Goal: Use online tool/utility: Utilize a website feature to perform a specific function

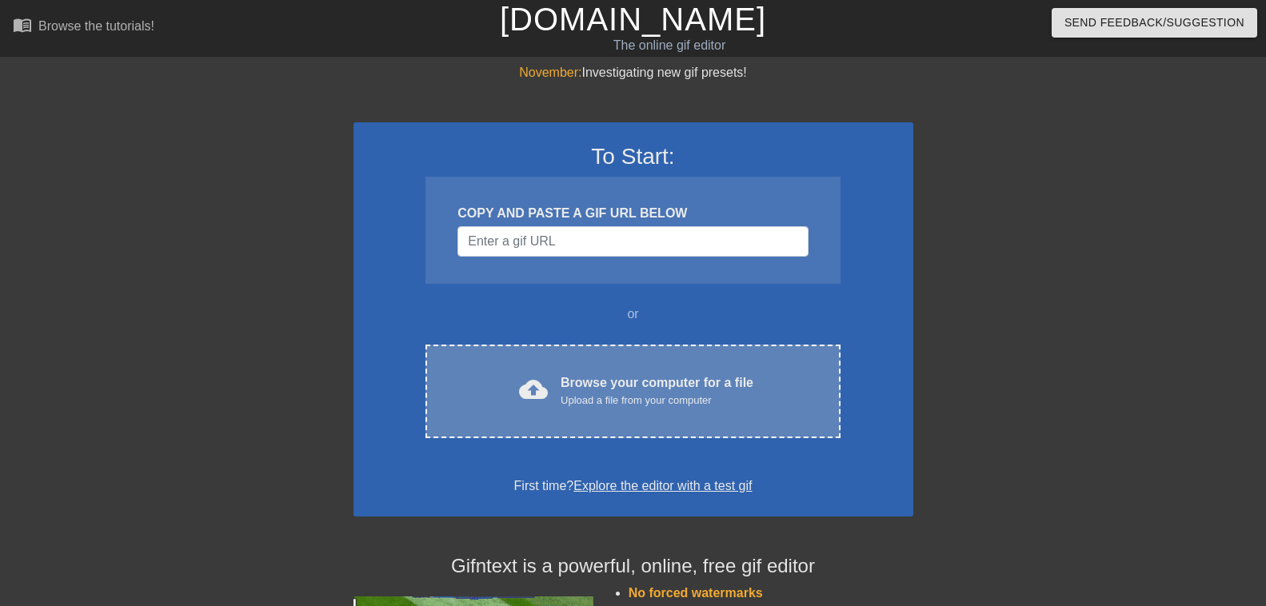
click at [630, 381] on div "Browse your computer for a file Upload a file from your computer" at bounding box center [657, 391] width 193 height 35
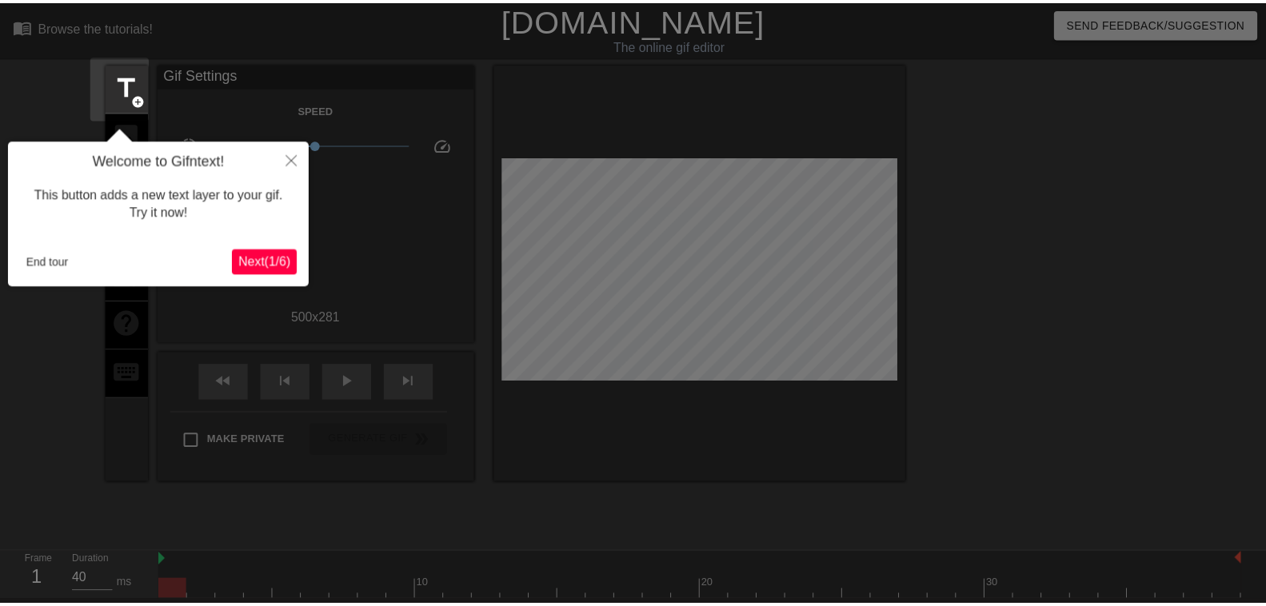
scroll to position [39, 0]
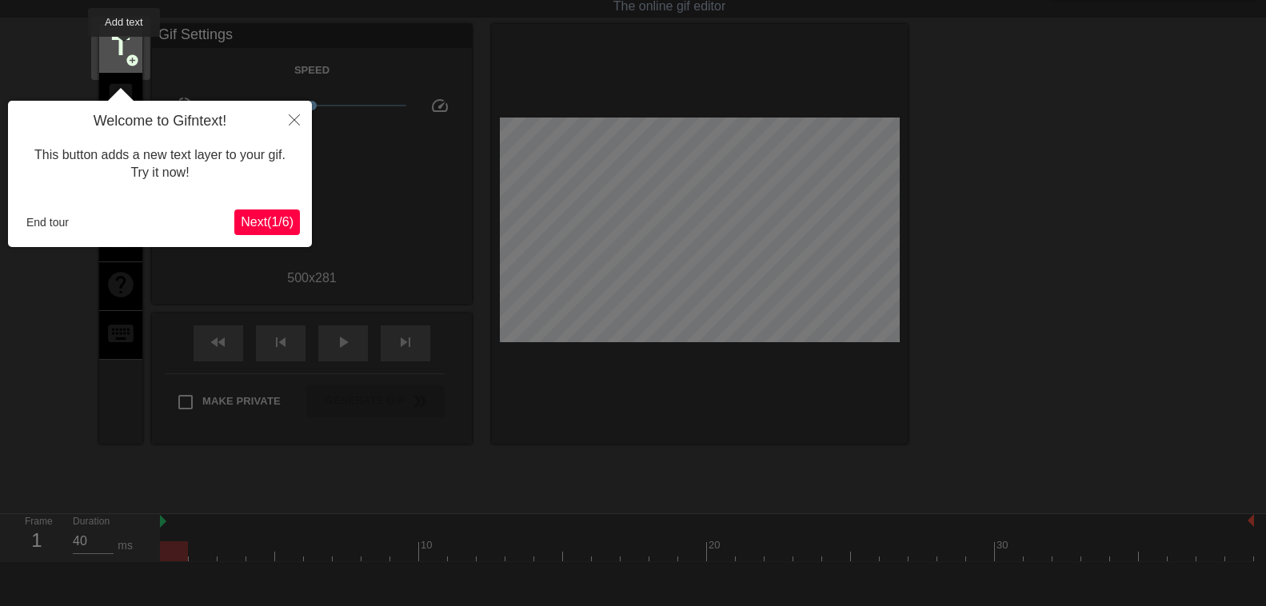
click at [125, 47] on span "title" at bounding box center [121, 46] width 30 height 30
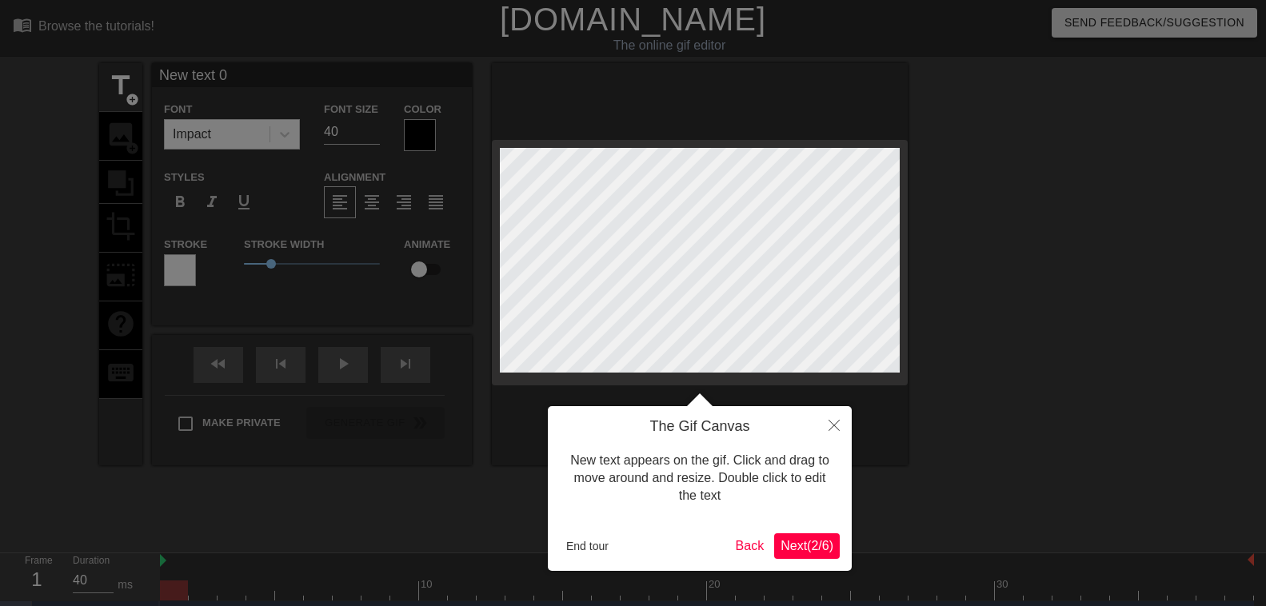
scroll to position [0, 2]
type input "New text"
type textarea "New text"
type input "New text"
type textarea "New text"
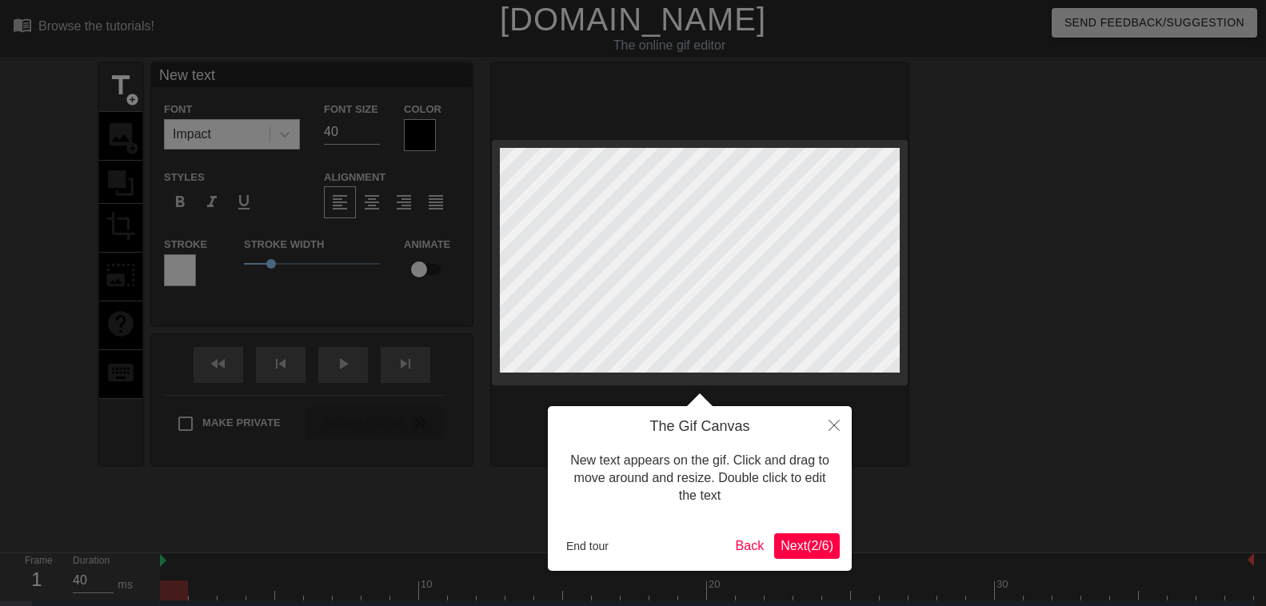
type input "New tex"
type textarea "New tex"
type input "New te"
type textarea "New te"
type input "New t"
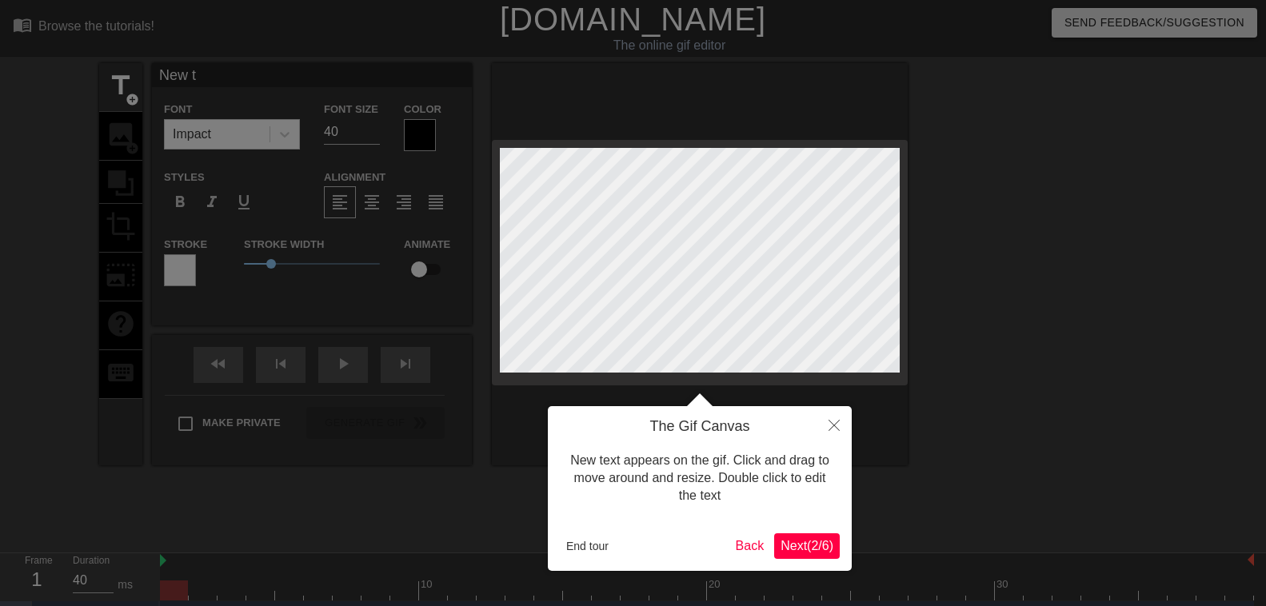
type textarea "New t"
type input "New"
type textarea "New"
type input "New"
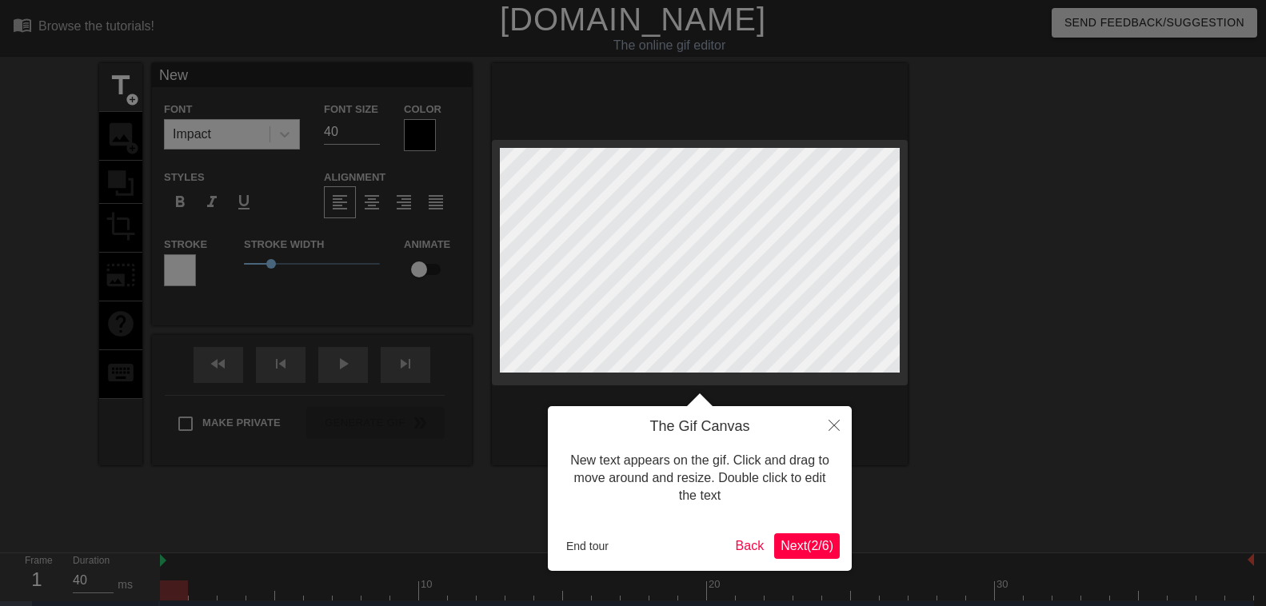
type textarea "New"
type input "Ne"
type textarea "Ne"
type input "N"
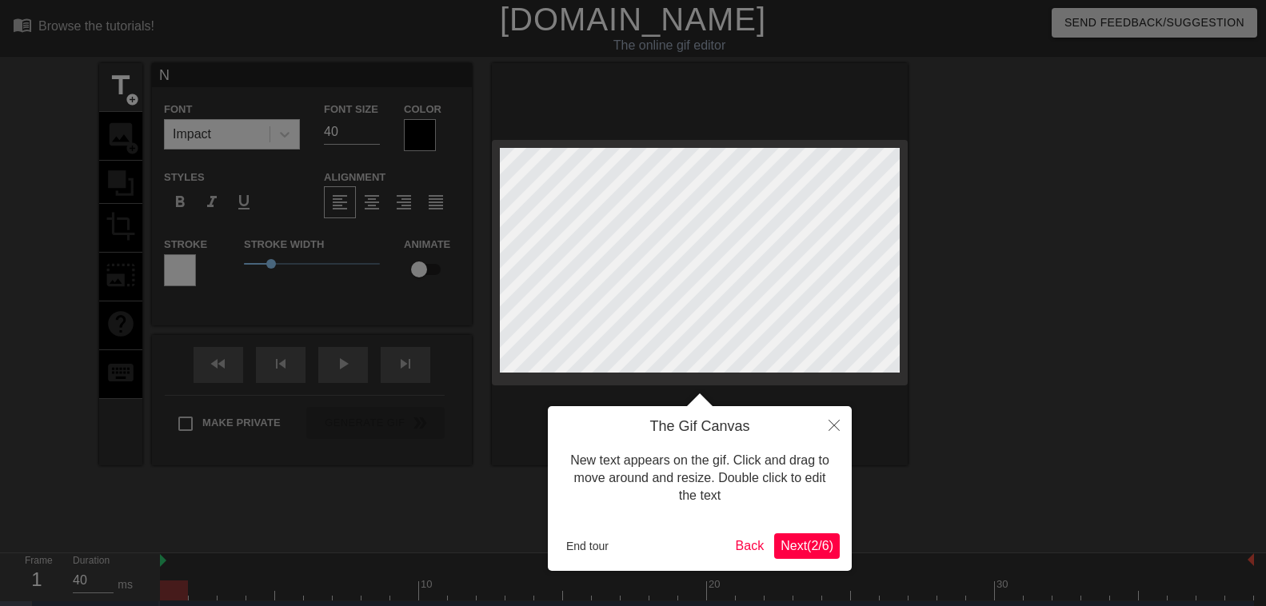
type textarea "N"
type input "<"
type textarea "<"
type input "<G"
type textarea "<G"
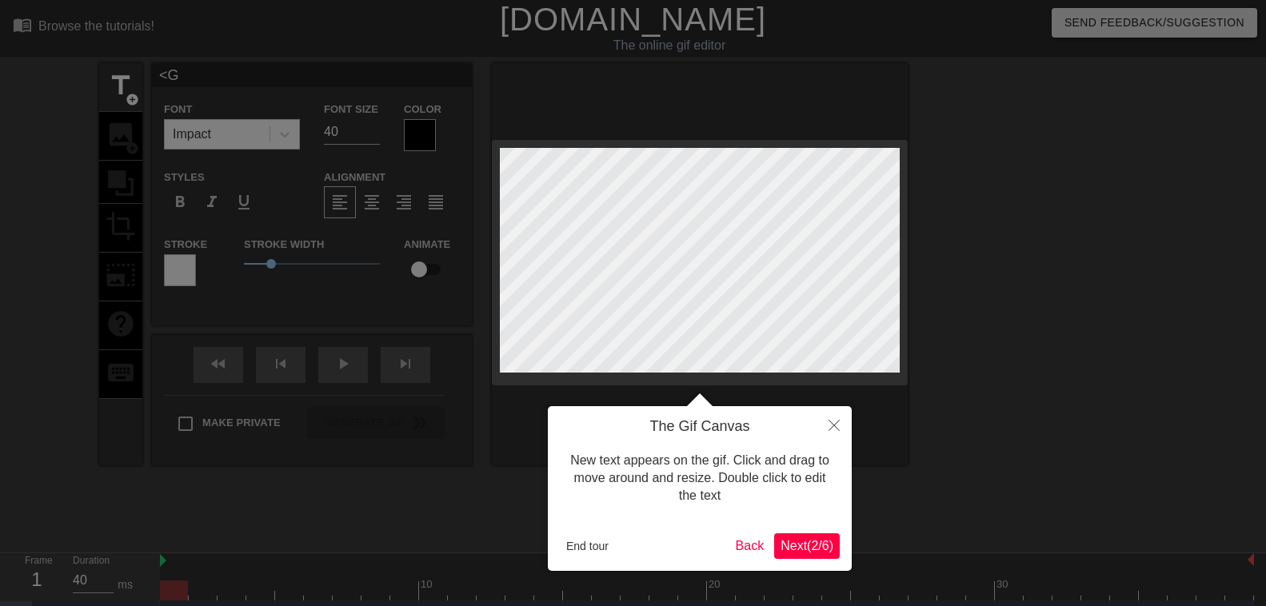
type input "<GO"
type textarea "<GO"
type input "<GOM"
type textarea "<GOM"
type input "<GOMI"
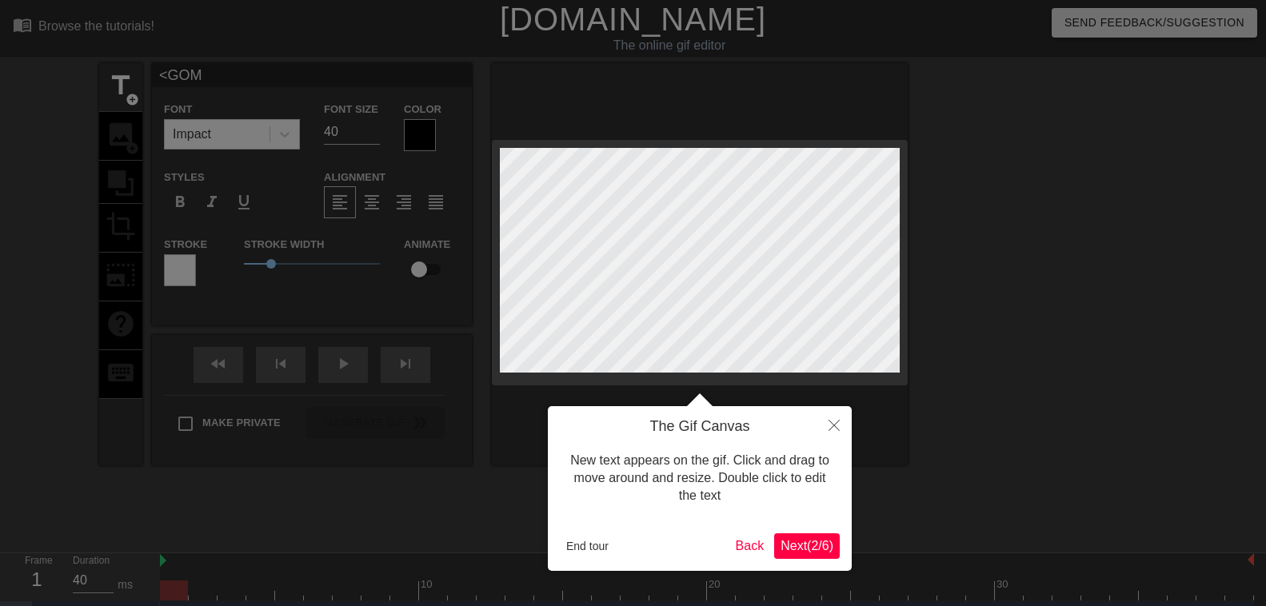
type textarea "<GOMI"
type input "<GOMIN"
type textarea "<GOMIN"
type input "<GOMINI"
type textarea "<GOMINI"
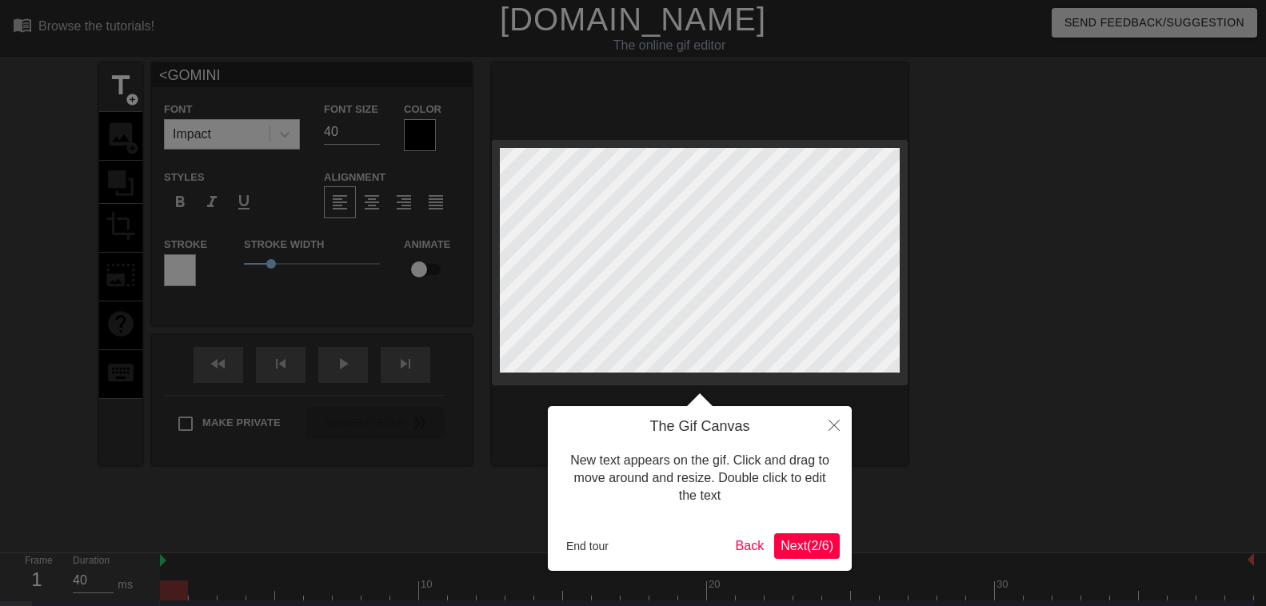
type input "<GOMINIQ"
type textarea "<GOMINIQ"
type input "<GOMINIQU"
type textarea "<GOMINIQU"
type input "<GOMINIQUE"
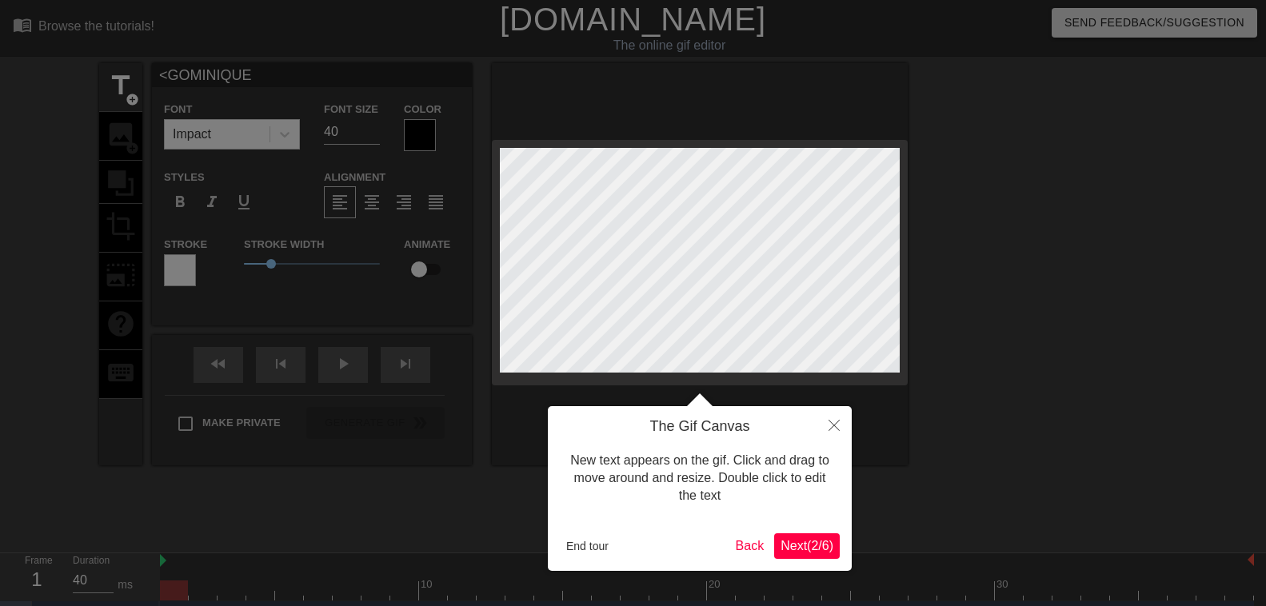
scroll to position [0, 5]
type textarea "<GOMINIQUE"
type input "<OMINIQUE"
type textarea "<OMINIQUE"
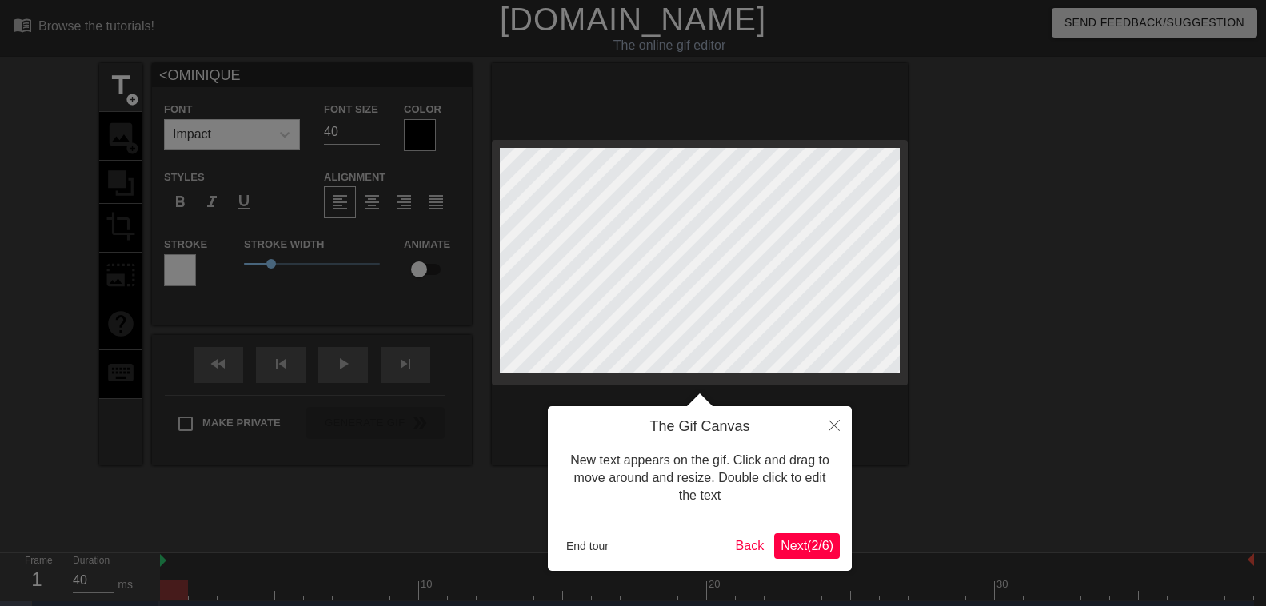
scroll to position [0, 2]
type input "<[PERSON_NAME]"
type textarea "<[PERSON_NAME]"
type input "[PERSON_NAME]"
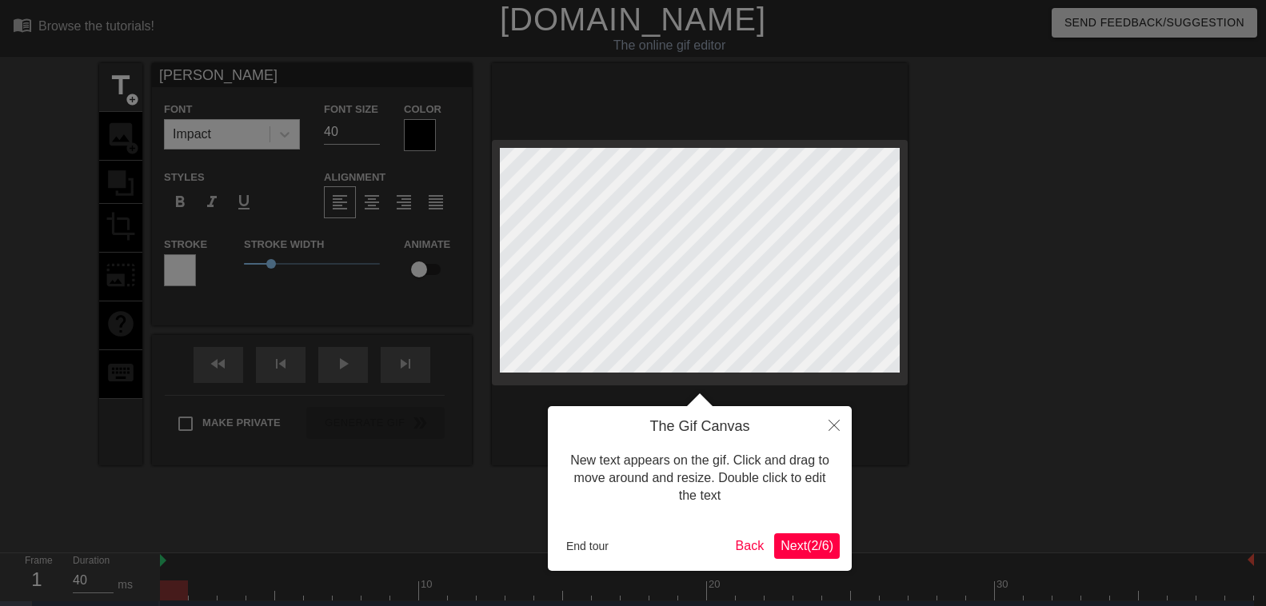
type textarea "[PERSON_NAME]"
click at [944, 467] on div at bounding box center [633, 327] width 1266 height 654
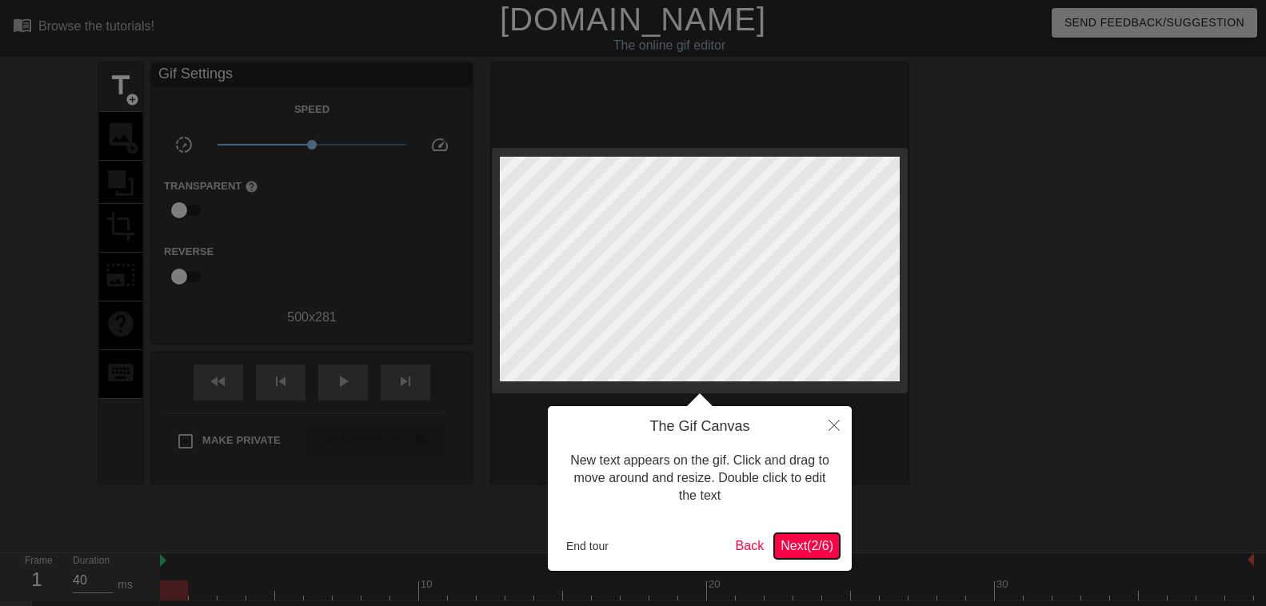
click at [793, 539] on span "Next ( 2 / 6 )" at bounding box center [807, 546] width 53 height 14
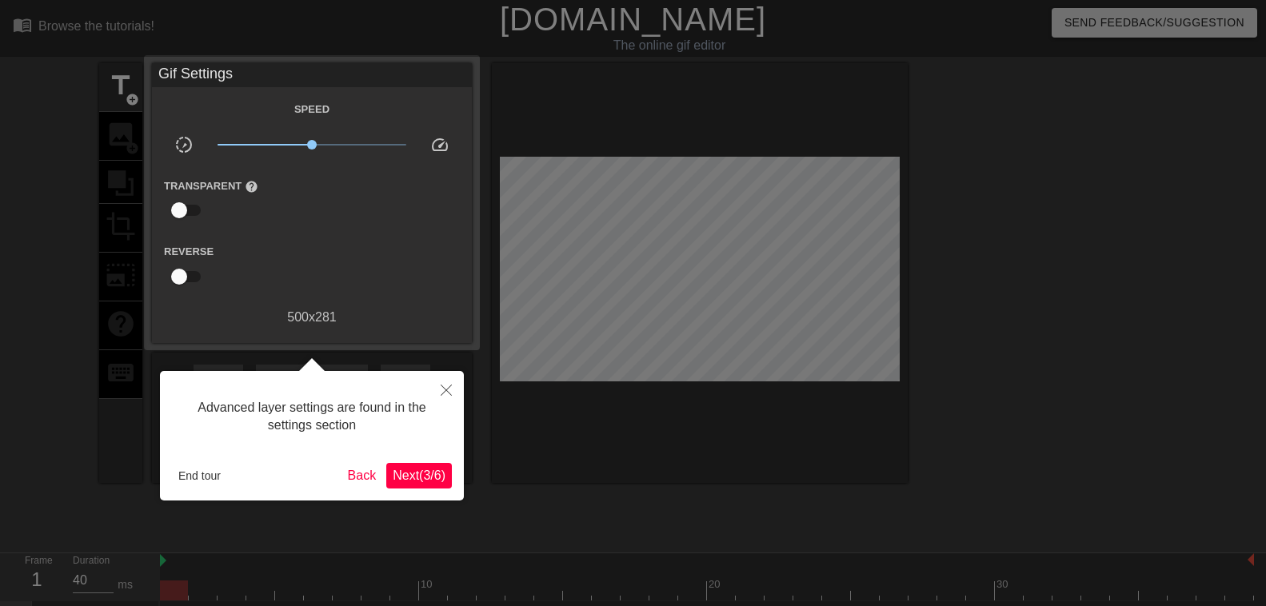
scroll to position [34, 0]
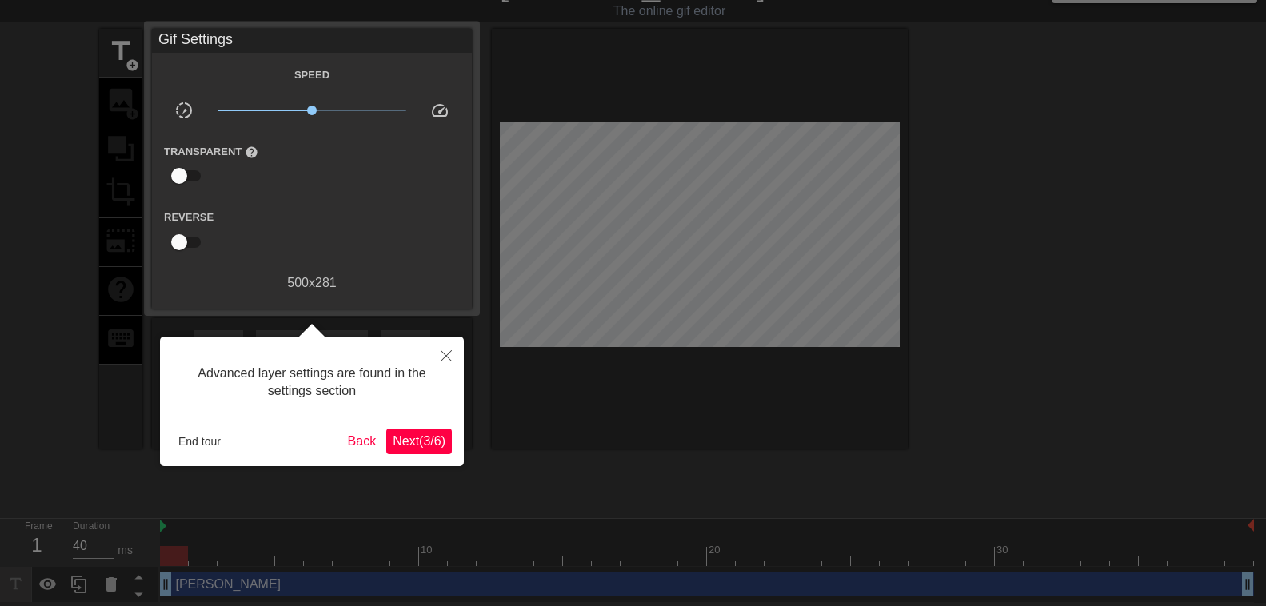
click at [410, 444] on span "Next ( 3 / 6 )" at bounding box center [419, 441] width 53 height 14
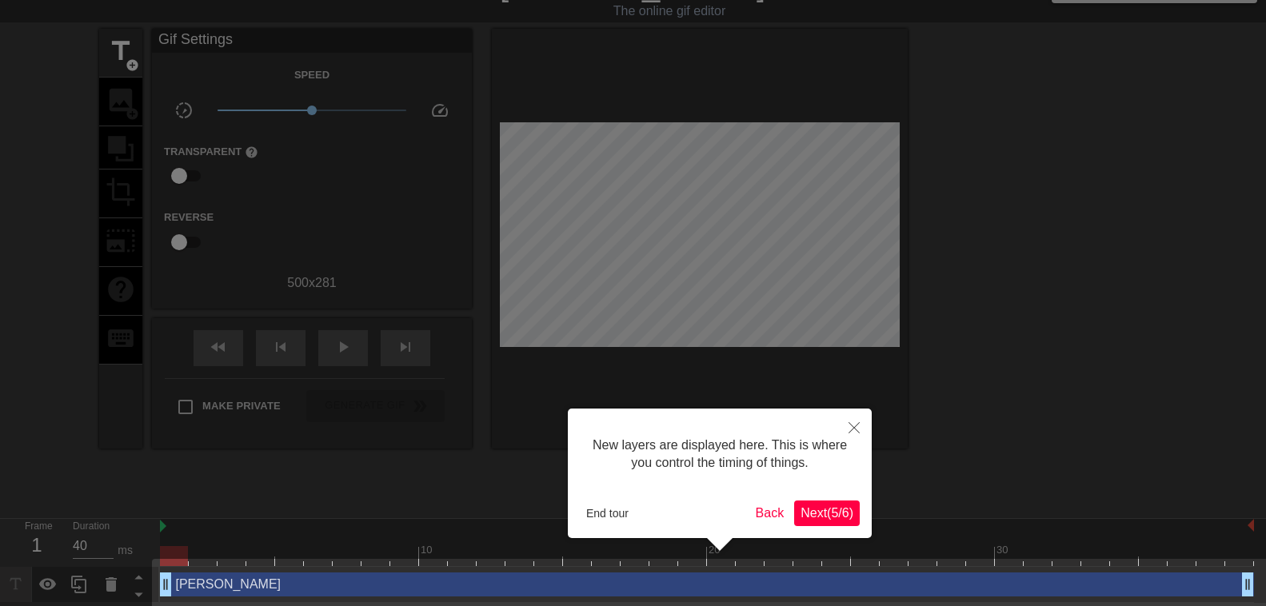
scroll to position [46, 0]
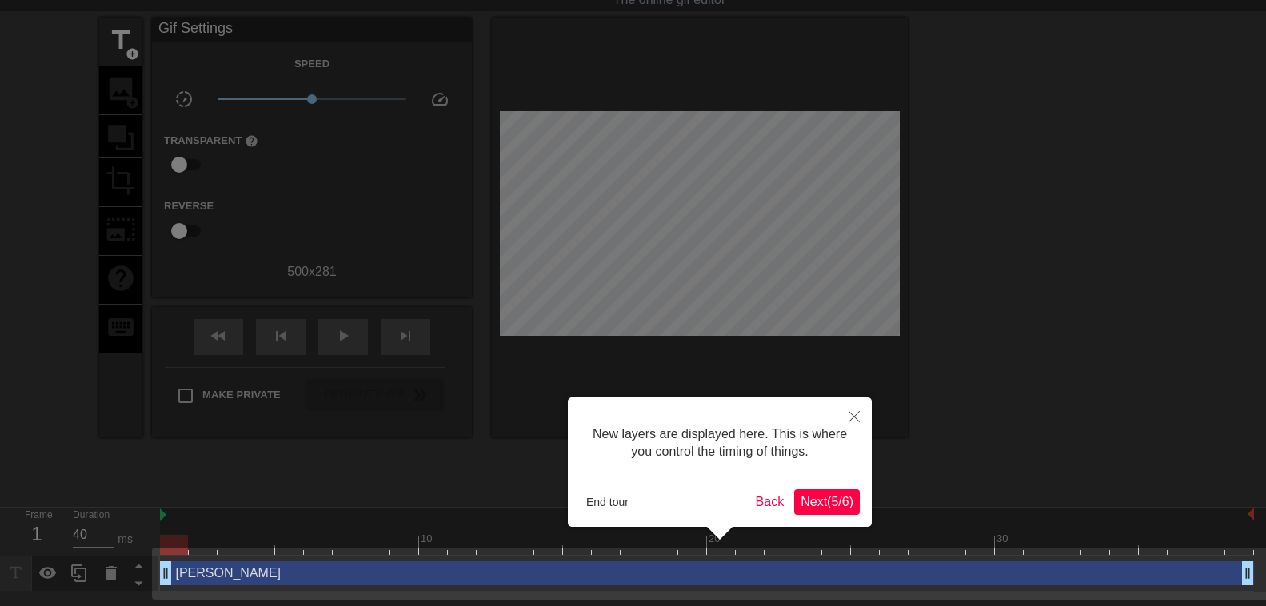
click at [813, 509] on span "Next ( 5 / 6 )" at bounding box center [827, 502] width 53 height 14
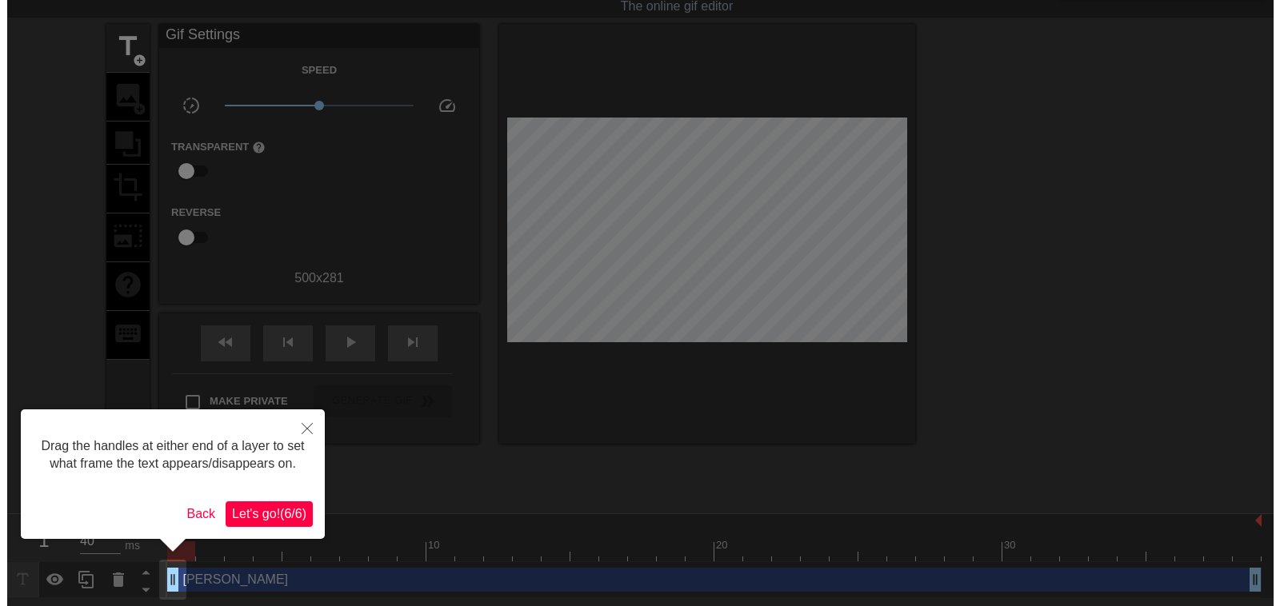
scroll to position [0, 0]
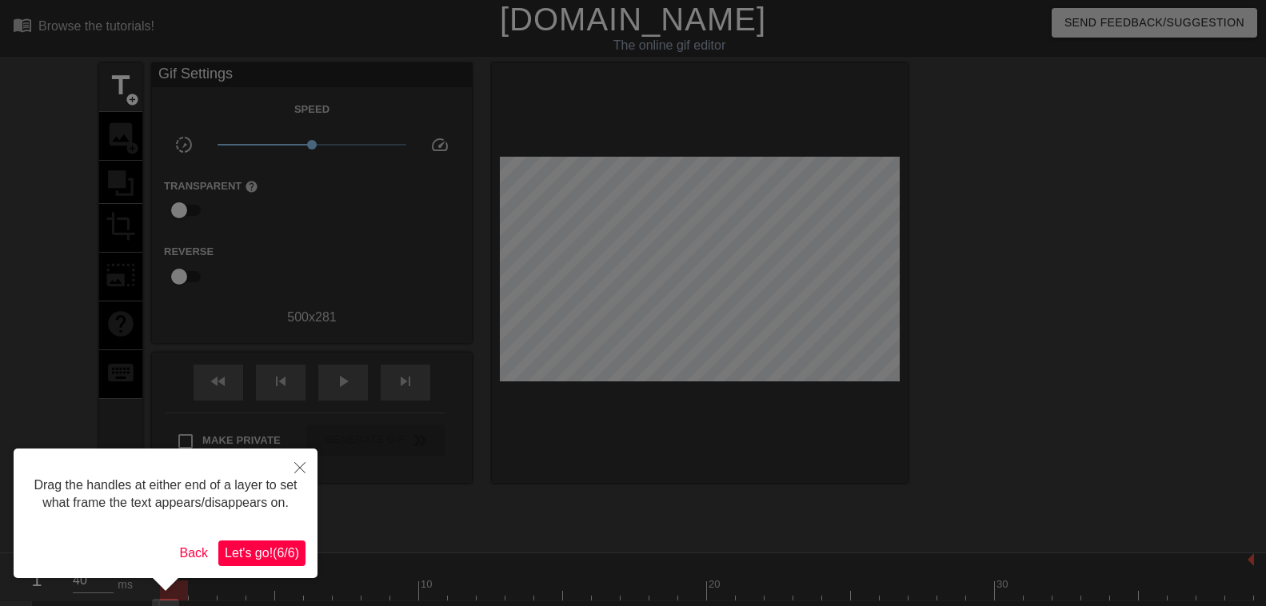
click at [252, 553] on span "Let's go! ( 6 / 6 )" at bounding box center [262, 553] width 74 height 14
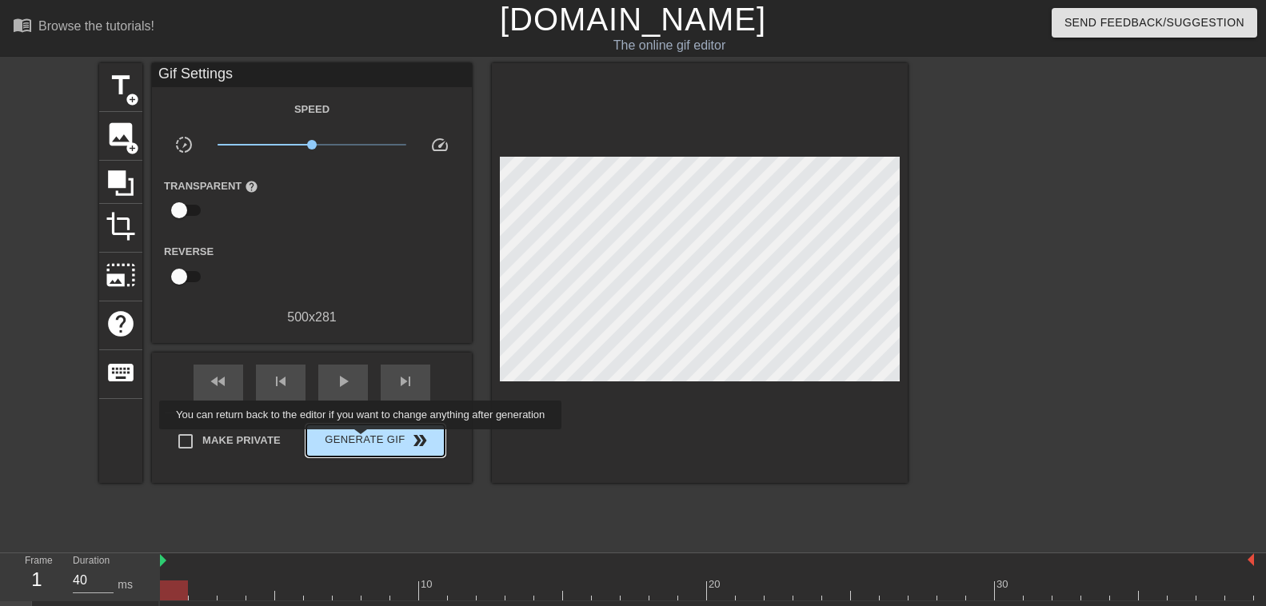
click at [365, 441] on span "Generate Gif double_arrow" at bounding box center [376, 440] width 126 height 19
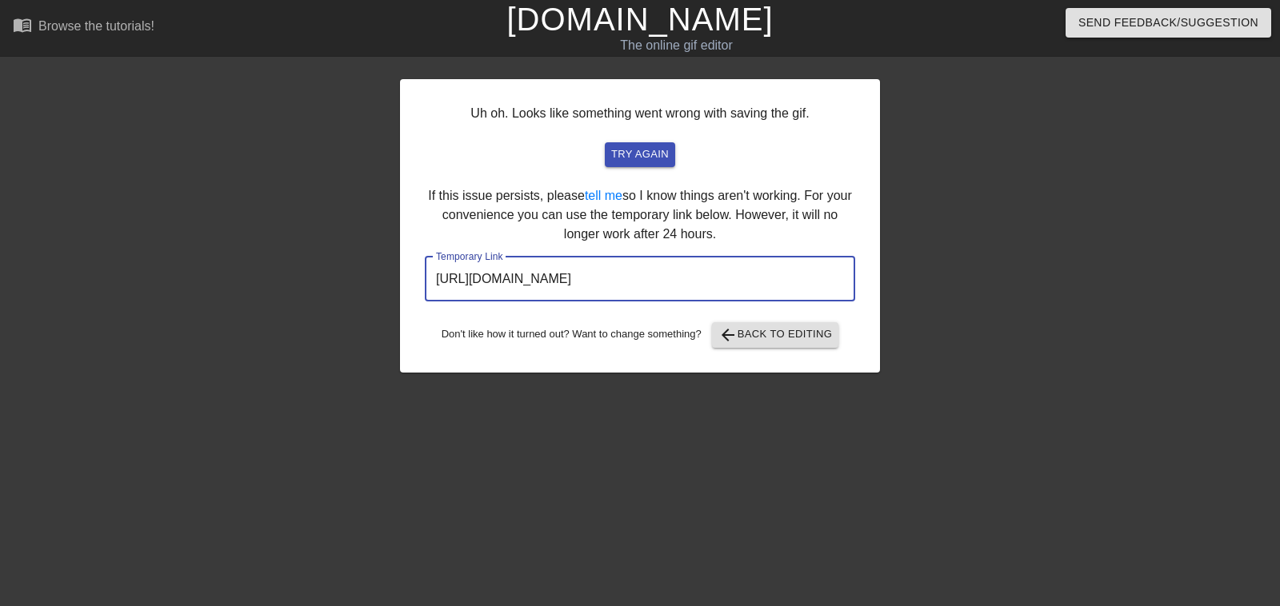
drag, startPoint x: 770, startPoint y: 278, endPoint x: 428, endPoint y: 253, distance: 342.5
click at [428, 257] on input "[URL][DOMAIN_NAME]" at bounding box center [640, 279] width 430 height 45
